Goal: Task Accomplishment & Management: Complete application form

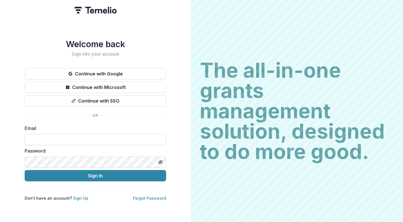
click at [81, 134] on input at bounding box center [96, 139] width 142 height 11
type input "**********"
click at [76, 196] on link "Sign Up" at bounding box center [80, 198] width 15 height 5
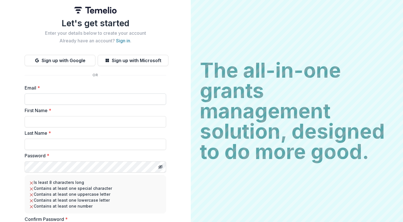
click at [45, 100] on input "Email *" at bounding box center [96, 99] width 142 height 11
type input "**********"
type input "*****"
type input "********"
click at [10, 125] on div "**********" at bounding box center [95, 126] width 191 height 252
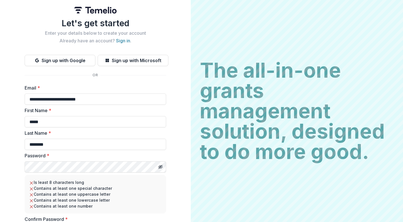
scroll to position [35, 0]
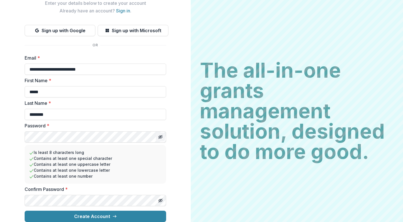
click at [160, 137] on icon "Toggle password visibility" at bounding box center [160, 137] width 1 height 1
click at [6, 124] on div "**********" at bounding box center [95, 96] width 191 height 252
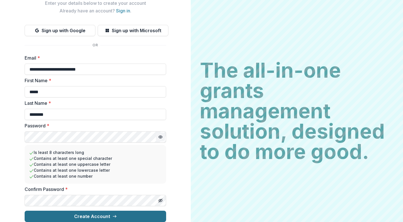
click at [104, 211] on button "Create Account" at bounding box center [96, 216] width 142 height 11
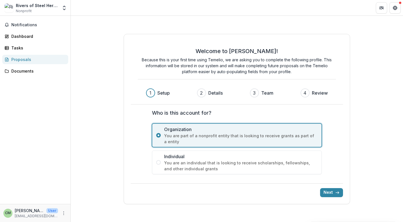
click at [205, 4] on header at bounding box center [237, 8] width 332 height 16
click at [332, 195] on button "Next" at bounding box center [331, 193] width 23 height 9
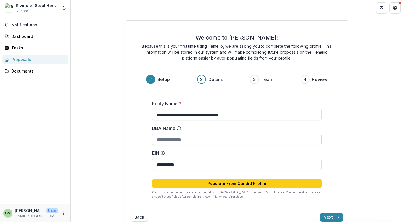
click at [196, 143] on input "DBA Name" at bounding box center [237, 139] width 170 height 11
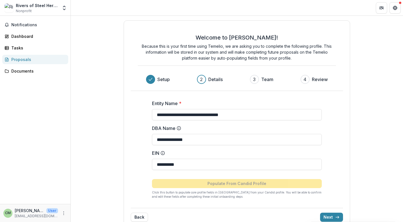
type input "**********"
click at [285, 125] on label "DBA Name" at bounding box center [235, 128] width 166 height 7
click at [285, 134] on input "**********" at bounding box center [237, 139] width 170 height 11
click at [332, 155] on div "**********" at bounding box center [237, 147] width 212 height 113
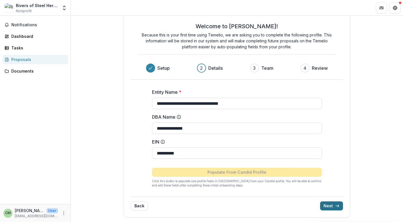
click at [326, 205] on button "Next" at bounding box center [331, 206] width 23 height 9
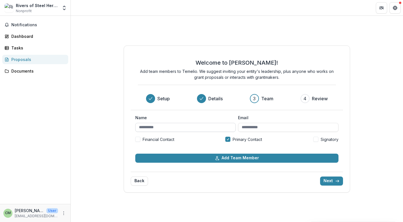
click at [175, 130] on input "Name" at bounding box center [185, 127] width 100 height 9
type input "**********"
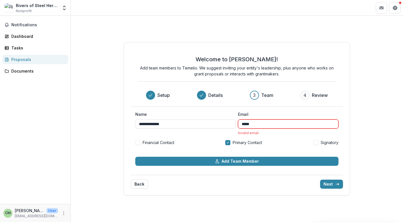
type input "**********"
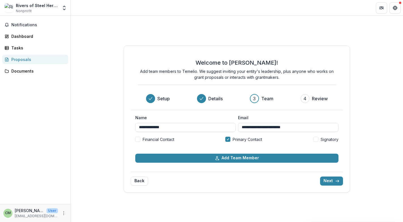
click at [191, 147] on div "**********" at bounding box center [236, 131] width 203 height 32
click at [333, 183] on button "Next" at bounding box center [331, 181] width 23 height 9
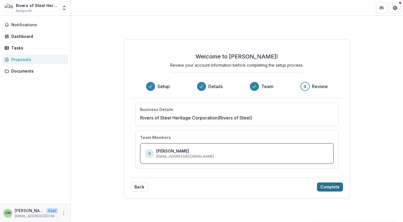
click at [325, 186] on button "Complete" at bounding box center [330, 187] width 26 height 9
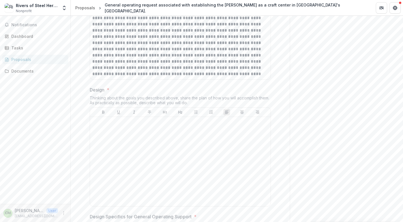
scroll to position [922, 0]
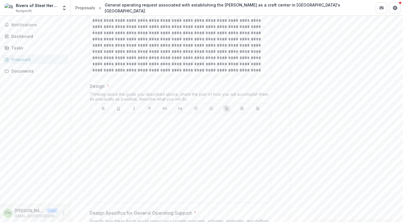
drag, startPoint x: 89, startPoint y: 84, endPoint x: 193, endPoint y: 98, distance: 104.3
click at [193, 98] on div "Design * Thinking about the goals you described above, share the plan of how yo…" at bounding box center [180, 144] width 181 height 123
copy div "Design * Thinking about the goals you described above, share the plan of how yo…"
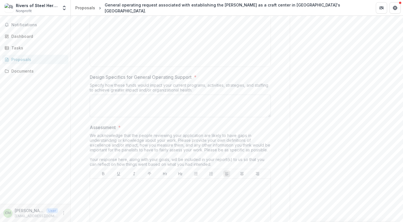
scroll to position [1059, 0]
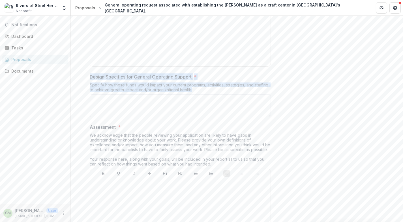
drag, startPoint x: 88, startPoint y: 74, endPoint x: 196, endPoint y: 89, distance: 109.7
copy div "Design Specifics for General Operating Support * Specify how these funds would …"
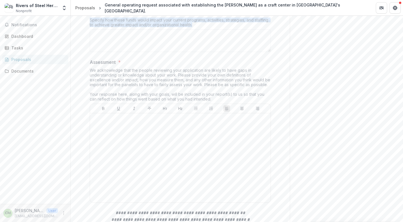
scroll to position [1128, 0]
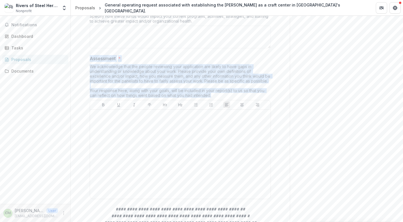
drag, startPoint x: 89, startPoint y: 56, endPoint x: 215, endPoint y: 92, distance: 131.5
copy div "Assessment * We acknowledge that the people reviewing your application are like…"
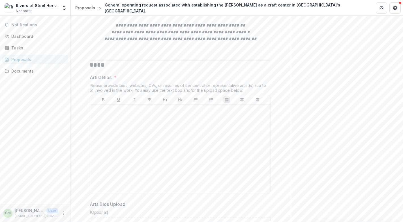
scroll to position [1313, 0]
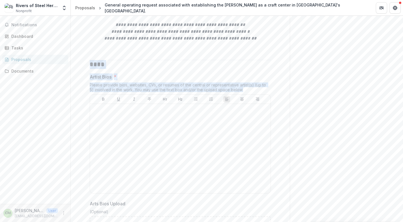
drag, startPoint x: 89, startPoint y: 62, endPoint x: 250, endPoint y: 89, distance: 163.7
copy div "**** Artist Bios * Please provide bios, websites, CVs, or resumes of the centra…"
click at [117, 83] on div "Please provide bios, websites, CVs, or resumes of the central or representative…" at bounding box center [180, 89] width 181 height 12
drag, startPoint x: 237, startPoint y: 87, endPoint x: 74, endPoint y: 76, distance: 162.9
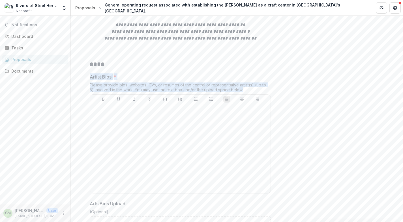
copy div "Artist Bios * Please provide bios, websites, CVs, or resumes of the central or …"
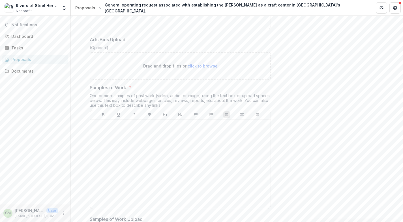
scroll to position [1481, 0]
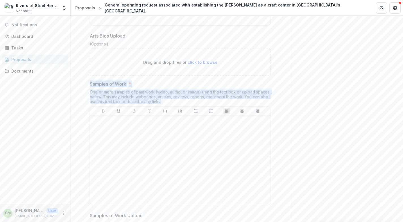
drag, startPoint x: 89, startPoint y: 81, endPoint x: 167, endPoint y: 99, distance: 79.6
click at [167, 99] on div "Samples of Work * One or more samples of past work (video, audio, or image) usi…" at bounding box center [180, 144] width 181 height 127
copy div "Samples of Work * One or more samples of past work (video, audio, or image) usi…"
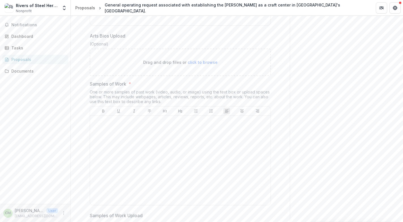
click at [278, 138] on div "**********" at bounding box center [180, 159] width 219 height 3059
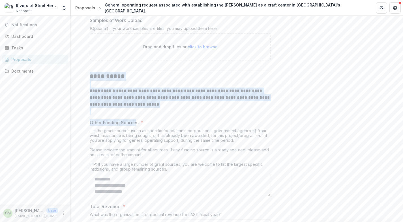
scroll to position [1675, 0]
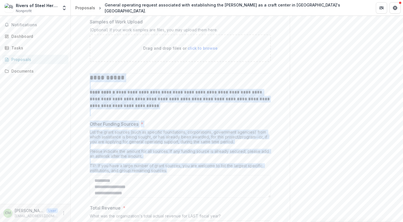
drag, startPoint x: 90, startPoint y: 77, endPoint x: 177, endPoint y: 169, distance: 127.0
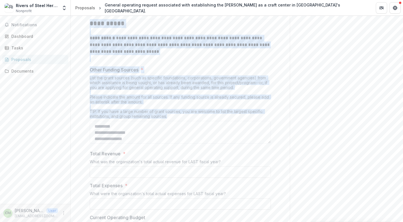
scroll to position [1733, 0]
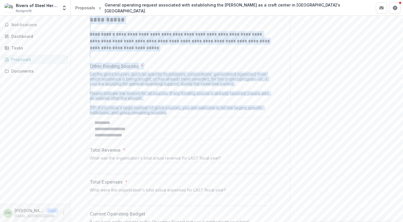
copy div "**********"
click at [125, 81] on div "List the grant sources (such as specific foundations, corporations, government …" at bounding box center [180, 95] width 181 height 46
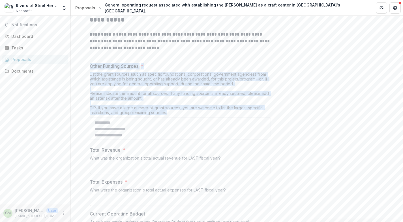
drag, startPoint x: 89, startPoint y: 64, endPoint x: 171, endPoint y: 110, distance: 93.7
click at [171, 110] on div "Other Funding Sources * List the grant sources (such as specific foundations, c…" at bounding box center [180, 103] width 181 height 80
copy div "Other Funding Sources * List the grant sources (such as specific foundations, c…"
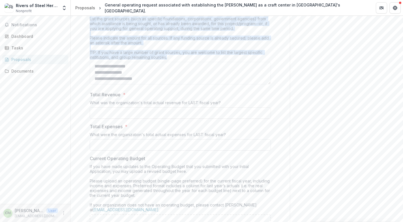
scroll to position [1780, 0]
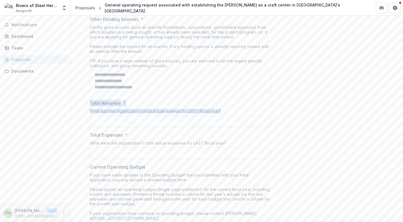
drag, startPoint x: 88, startPoint y: 100, endPoint x: 225, endPoint y: 112, distance: 137.3
copy div "Total Revenue * What was the organization's total actual revenue for LAST fisca…"
click at [95, 132] on p "Total Expenses" at bounding box center [106, 135] width 33 height 7
click at [95, 148] on input "Total Expenses *" at bounding box center [180, 153] width 181 height 11
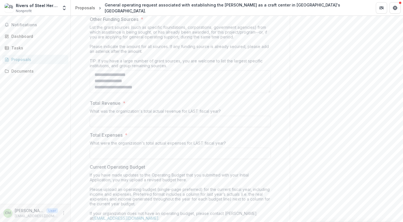
type input "**"
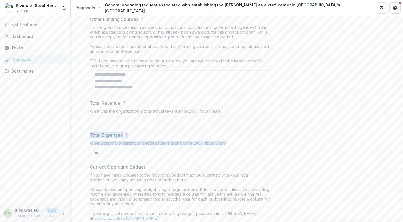
drag, startPoint x: 87, startPoint y: 130, endPoint x: 249, endPoint y: 142, distance: 163.2
copy div "Total Expenses * What were the organization's total actual expenses for LAST fi…"
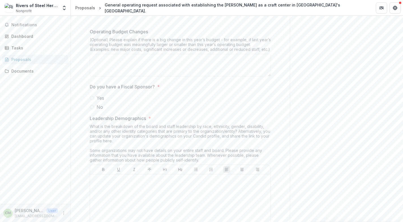
scroll to position [2038, 0]
click at [91, 106] on span at bounding box center [92, 108] width 5 height 5
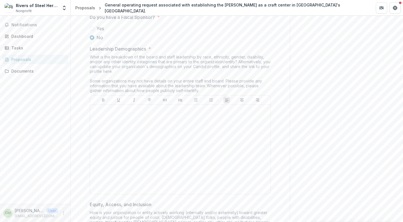
scroll to position [2110, 0]
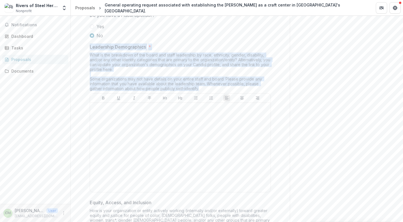
drag, startPoint x: 88, startPoint y: 44, endPoint x: 196, endPoint y: 89, distance: 116.9
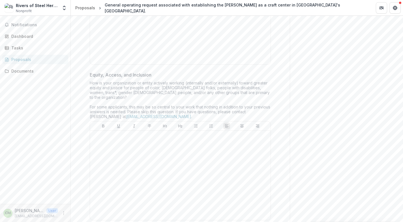
scroll to position [2238, 0]
click at [90, 72] on p "Equity, Access, and Inclusion" at bounding box center [121, 74] width 62 height 7
click at [101, 74] on p "Equity, Access, and Inclusion" at bounding box center [121, 74] width 62 height 7
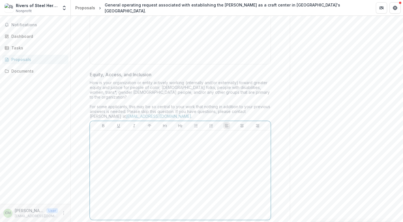
click at [113, 142] on div at bounding box center [180, 175] width 176 height 85
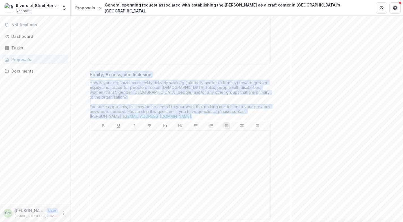
drag, startPoint x: 179, startPoint y: 111, endPoint x: 86, endPoint y: 73, distance: 99.7
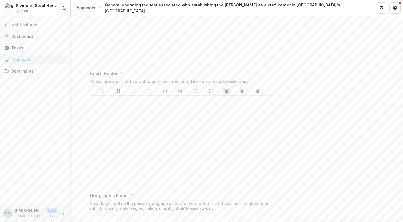
scroll to position [2398, 0]
click at [146, 68] on div "Board Roster * Please provide a link to a webpage with current board members or…" at bounding box center [180, 127] width 181 height 118
drag, startPoint x: 89, startPoint y: 63, endPoint x: 252, endPoint y: 72, distance: 163.0
click at [252, 72] on div "Board Roster * Please provide a link to a webpage with current board members or…" at bounding box center [180, 127] width 181 height 118
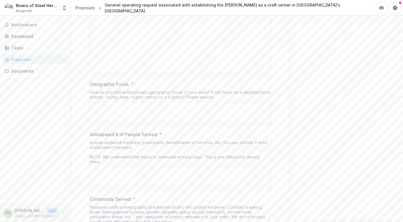
scroll to position [2509, 0]
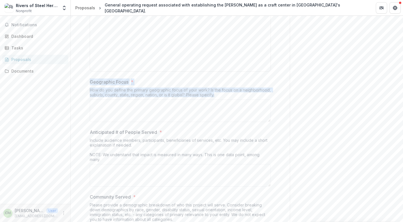
drag, startPoint x: 89, startPoint y: 74, endPoint x: 219, endPoint y: 90, distance: 130.9
click at [219, 90] on div "Geographic Focus * How do you define the primary geographic focus of your work?…" at bounding box center [180, 102] width 181 height 46
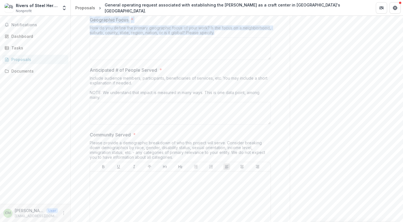
scroll to position [2580, 0]
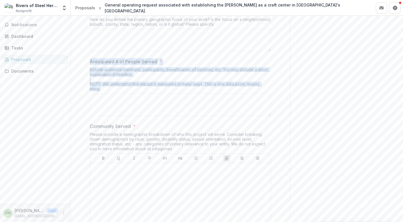
drag, startPoint x: 87, startPoint y: 52, endPoint x: 127, endPoint y: 82, distance: 49.2
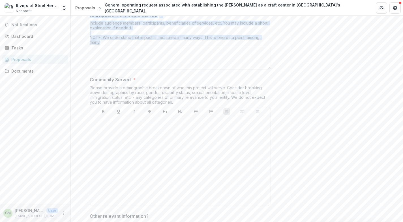
scroll to position [2629, 0]
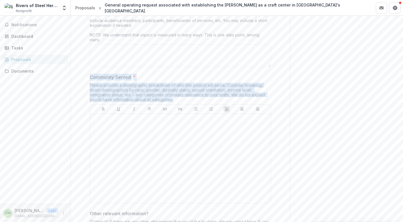
drag, startPoint x: 87, startPoint y: 69, endPoint x: 184, endPoint y: 92, distance: 99.1
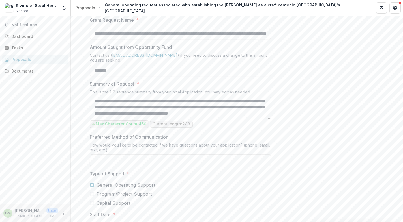
scroll to position [0, 0]
